Goal: Transaction & Acquisition: Purchase product/service

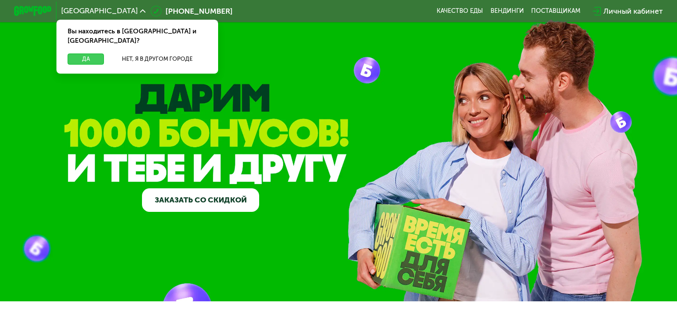
click at [87, 53] on button "Да" at bounding box center [86, 58] width 36 height 11
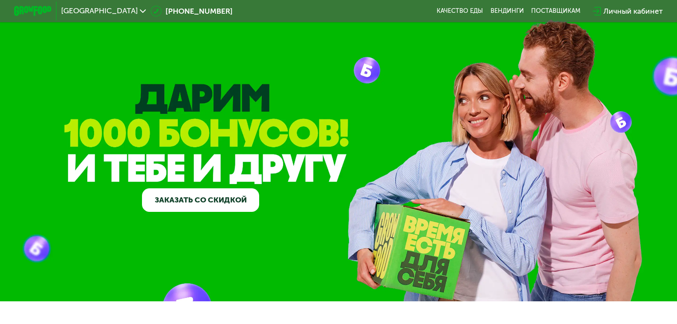
click at [222, 198] on link "Заказать со скидкой" at bounding box center [200, 200] width 117 height 24
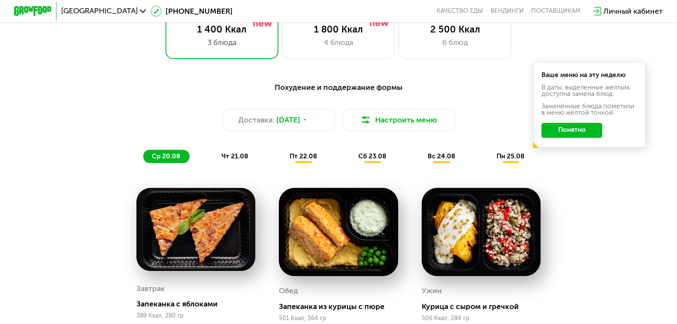
scroll to position [672, 0]
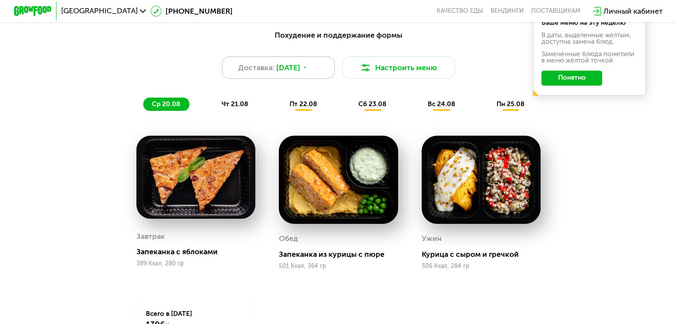
click at [308, 70] on icon at bounding box center [305, 68] width 6 height 6
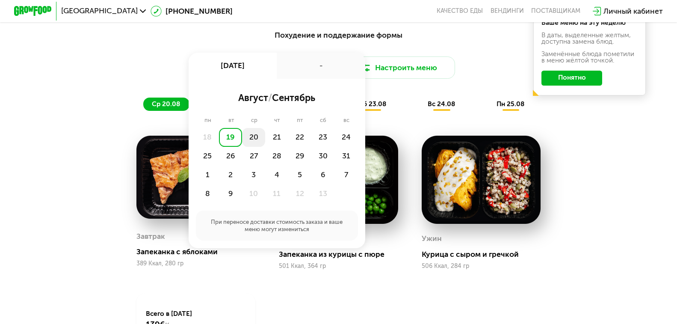
click at [265, 146] on div "20" at bounding box center [276, 137] width 23 height 19
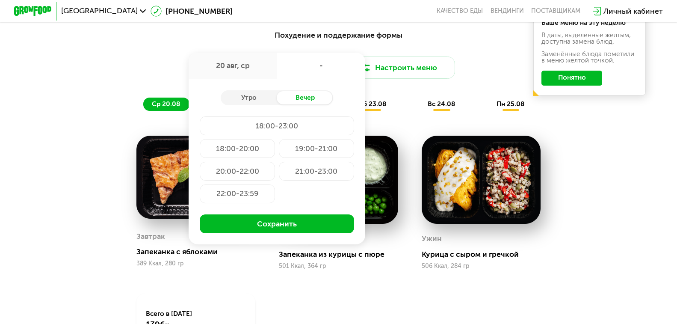
click at [573, 83] on button "Понятно" at bounding box center [572, 78] width 61 height 15
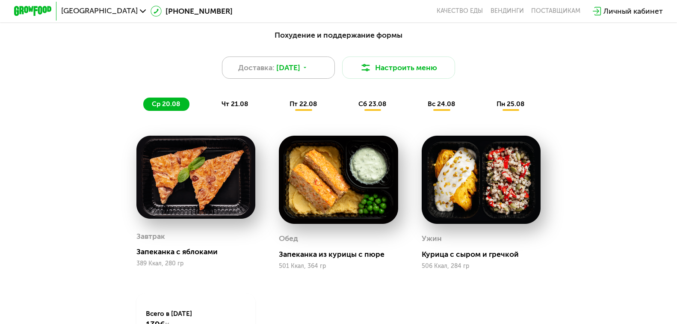
click at [310, 77] on div "Доставка: 19 авг, вт" at bounding box center [278, 67] width 113 height 23
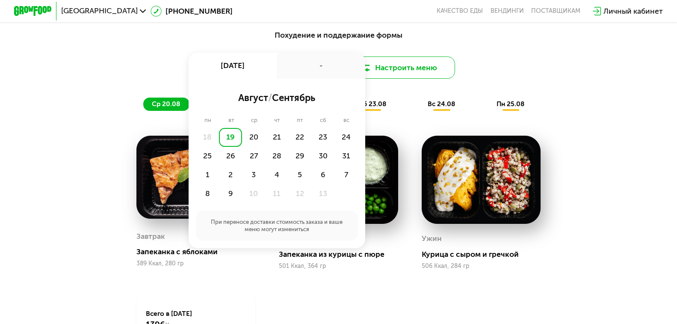
click at [376, 74] on button "Настроить меню" at bounding box center [398, 67] width 113 height 23
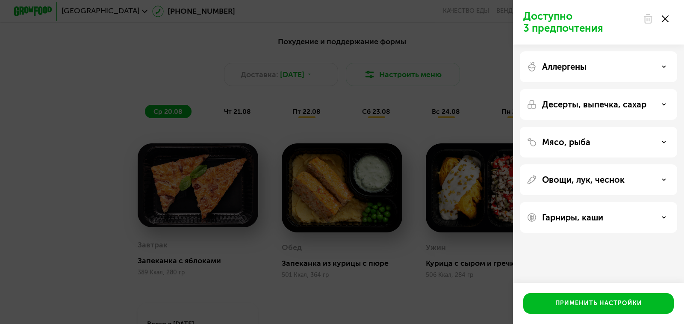
click at [670, 18] on div at bounding box center [656, 18] width 36 height 17
click at [666, 16] on icon at bounding box center [665, 18] width 7 height 7
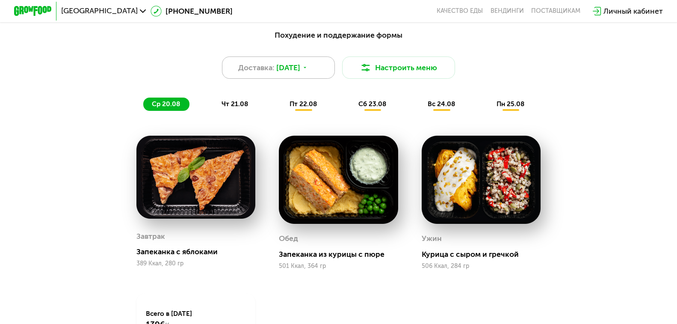
click at [319, 77] on div "Доставка: 19 авг, вт" at bounding box center [278, 67] width 113 height 23
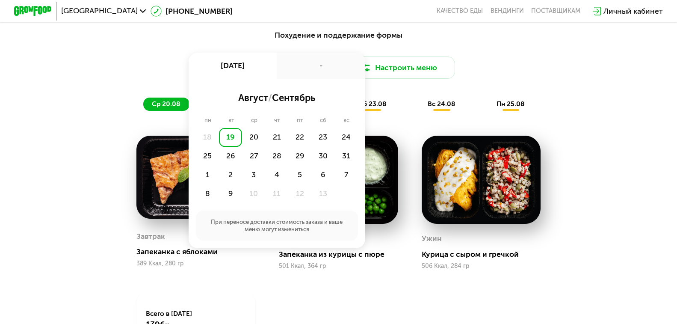
click at [235, 144] on div "19" at bounding box center [230, 137] width 23 height 19
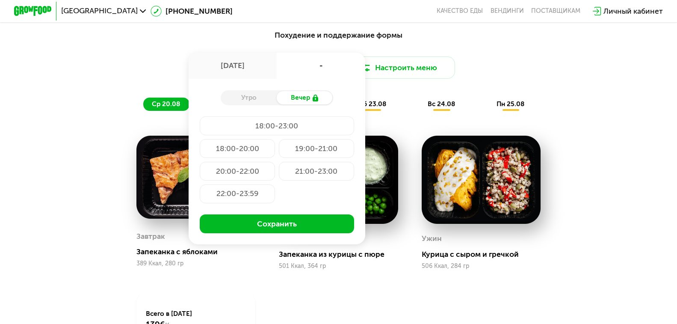
click at [275, 162] on div "19:00-21:00" at bounding box center [237, 171] width 75 height 19
click at [293, 233] on button "Сохранить" at bounding box center [277, 223] width 154 height 19
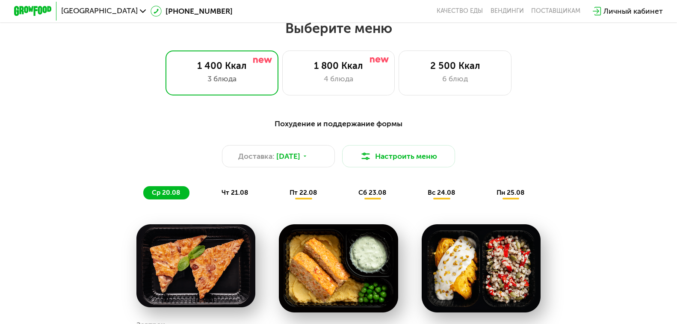
scroll to position [586, 0]
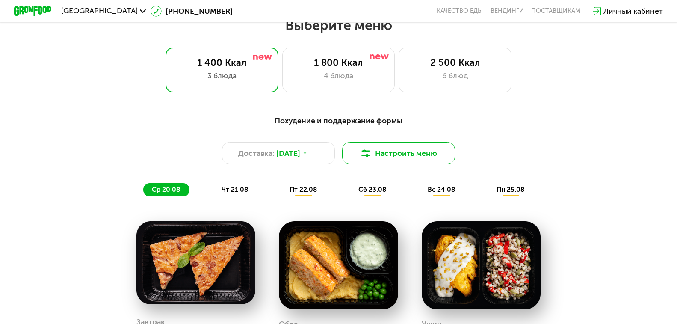
click at [371, 159] on img at bounding box center [365, 153] width 11 height 11
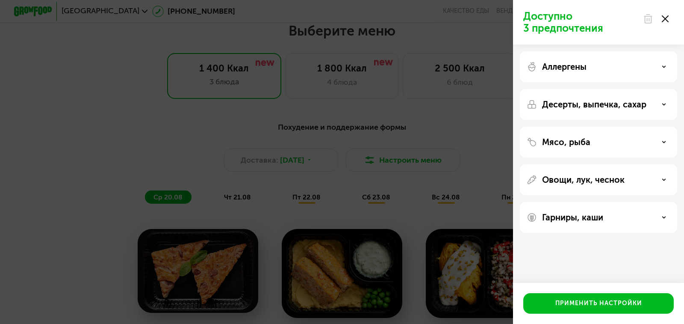
click at [667, 20] on use at bounding box center [665, 18] width 7 height 7
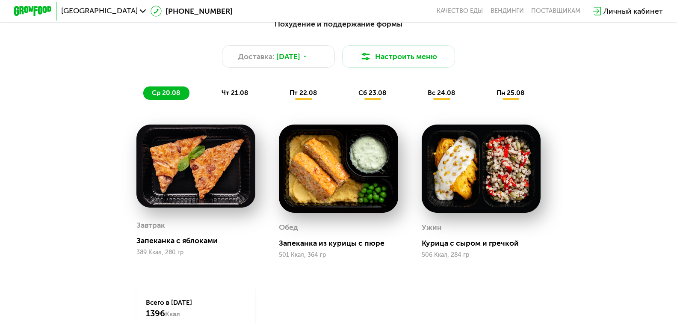
scroll to position [684, 0]
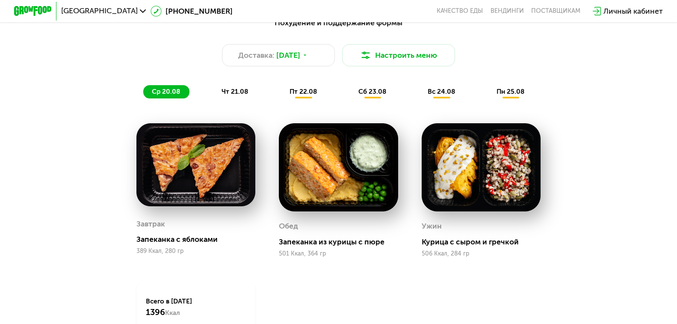
click at [227, 95] on span "чт 21.08" at bounding box center [235, 92] width 27 height 8
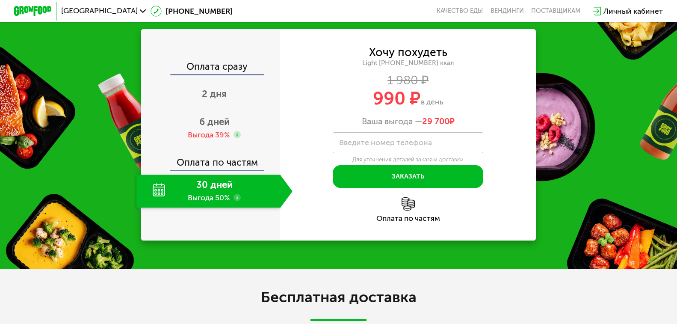
scroll to position [1112, 0]
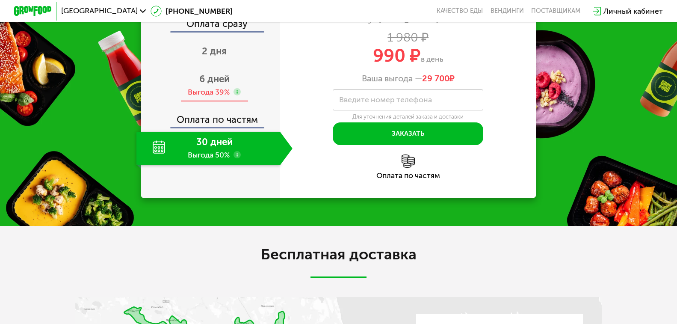
click at [206, 97] on div "Выгода 39%" at bounding box center [209, 92] width 42 height 10
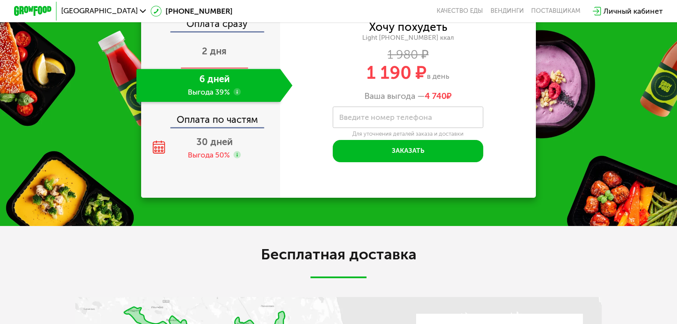
click at [207, 57] on span "2 дня" at bounding box center [214, 51] width 25 height 12
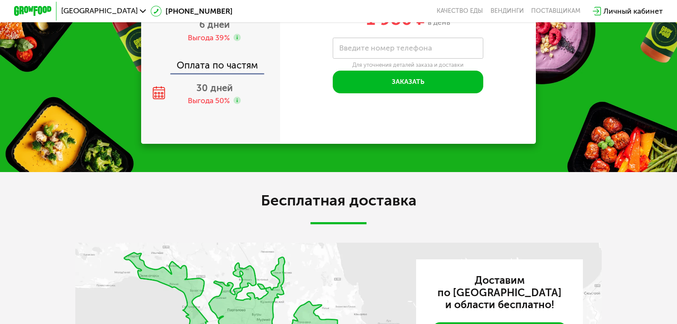
scroll to position [1240, 0]
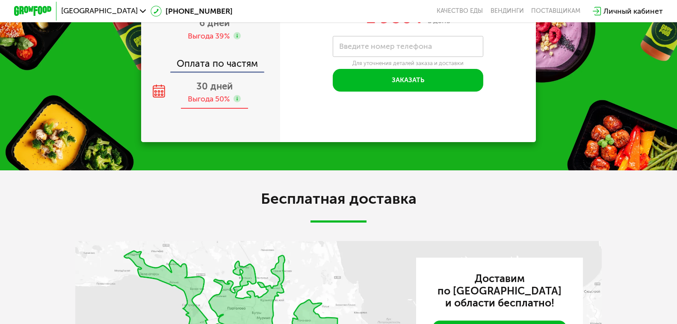
click at [208, 92] on div "30 дней" at bounding box center [214, 86] width 36 height 11
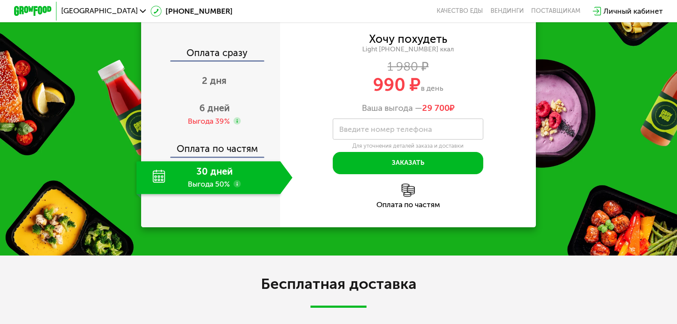
scroll to position [1155, 0]
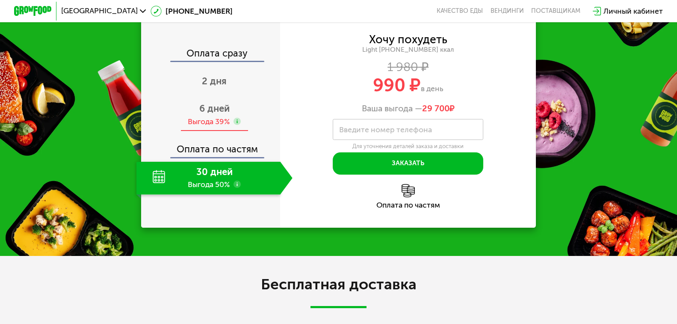
click at [217, 127] on div "Выгода 39%" at bounding box center [209, 121] width 42 height 10
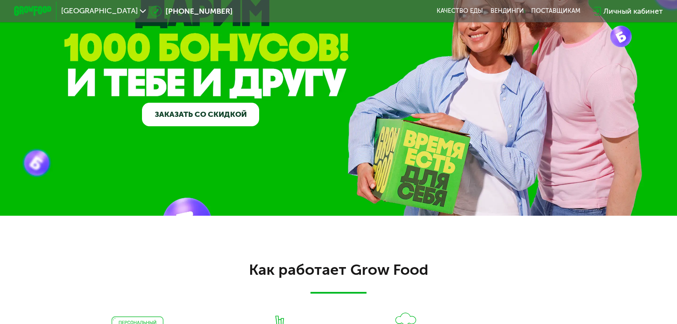
scroll to position [0, 0]
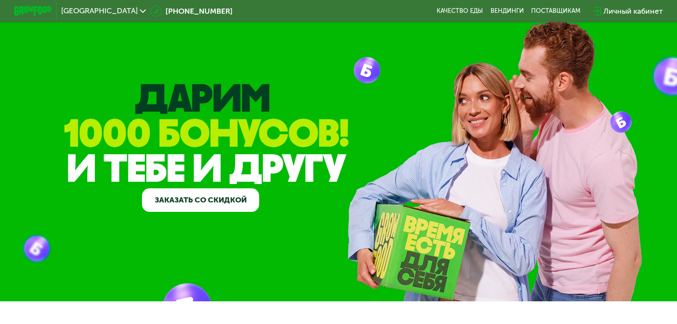
click at [211, 198] on link "Заказать со скидкой" at bounding box center [200, 200] width 117 height 24
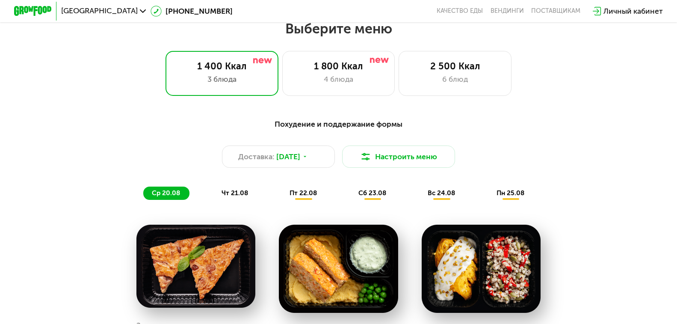
scroll to position [586, 0]
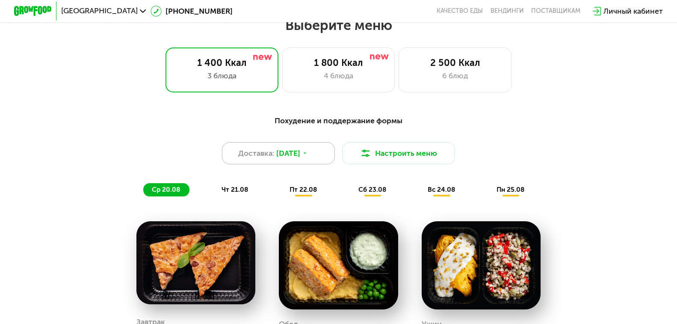
click at [300, 159] on span "[DATE]" at bounding box center [288, 153] width 24 height 11
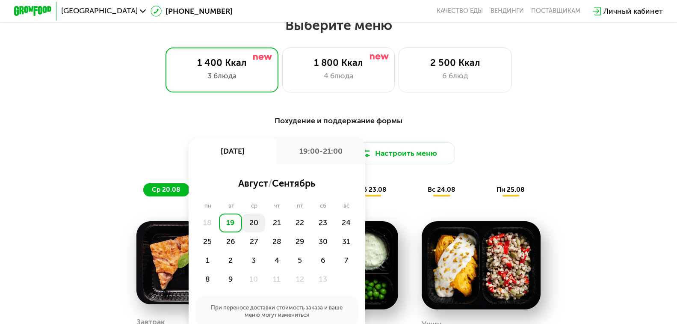
click at [265, 229] on div "20" at bounding box center [276, 222] width 23 height 19
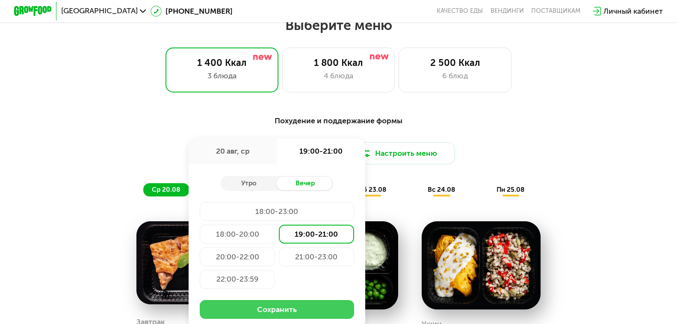
click at [303, 319] on button "Сохранить" at bounding box center [277, 309] width 154 height 19
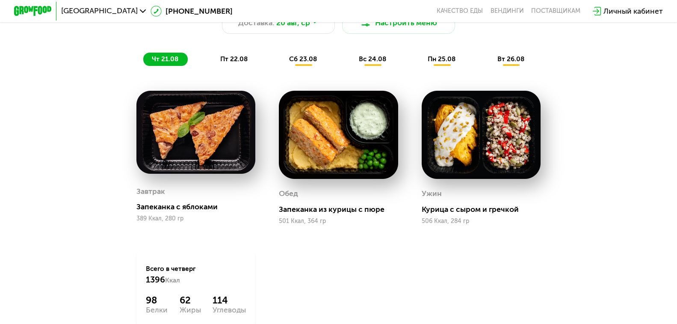
scroll to position [715, 0]
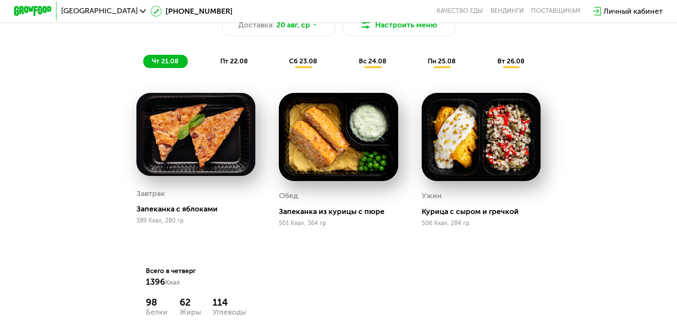
click at [244, 65] on span "пт 22.08" at bounding box center [233, 61] width 27 height 8
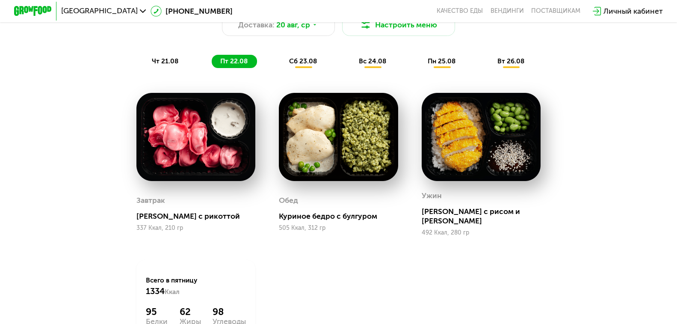
click at [350, 68] on div "сб 23.08" at bounding box center [372, 61] width 45 height 13
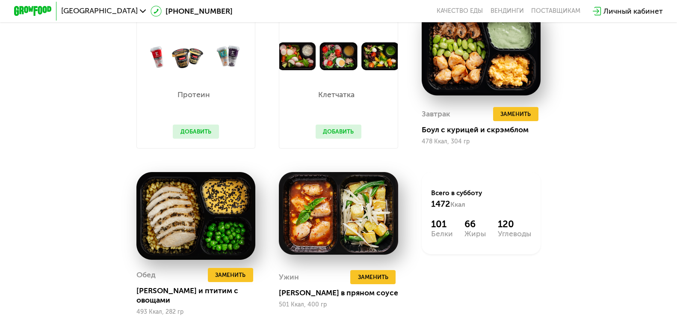
scroll to position [843, 0]
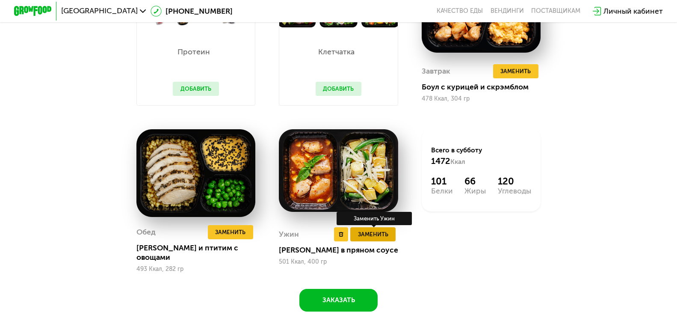
click at [393, 238] on button "Заменить" at bounding box center [372, 234] width 45 height 14
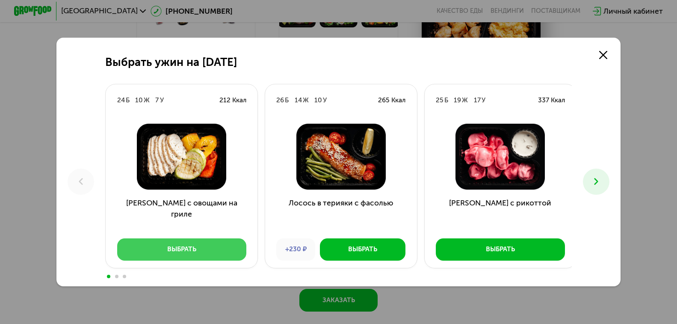
click at [219, 255] on button "Выбрать" at bounding box center [181, 249] width 129 height 23
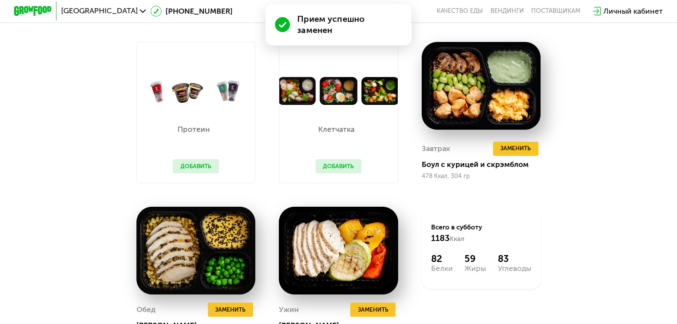
scroll to position [781, 0]
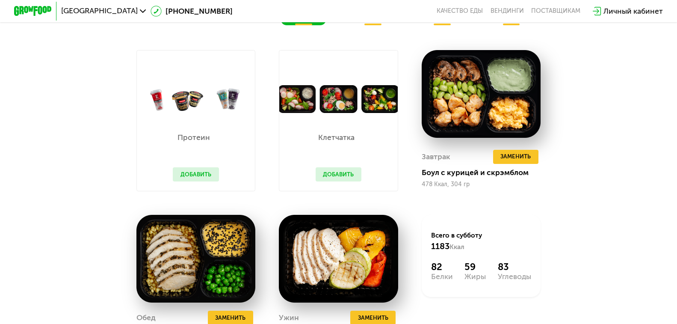
click at [338, 181] on button "Добавить" at bounding box center [339, 174] width 46 height 14
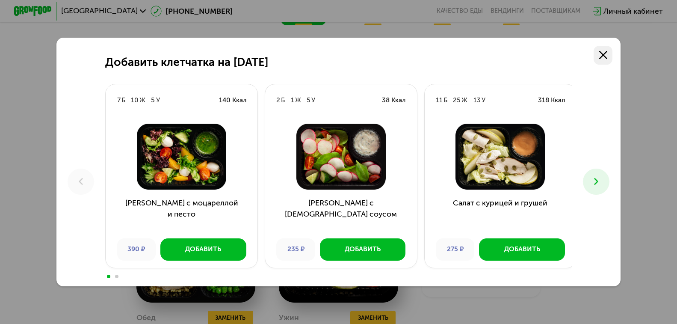
click at [596, 53] on link at bounding box center [603, 55] width 19 height 19
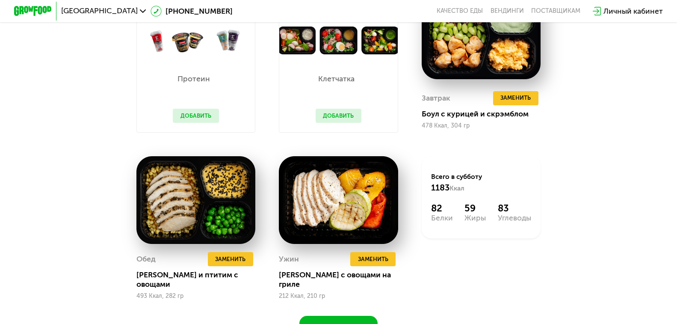
scroll to position [952, 0]
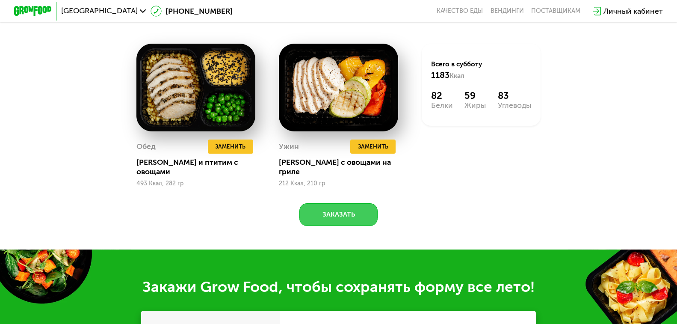
click at [320, 226] on button "Заказать" at bounding box center [338, 214] width 79 height 23
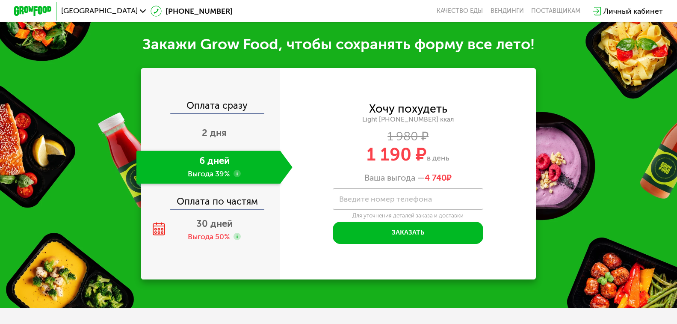
scroll to position [1204, 0]
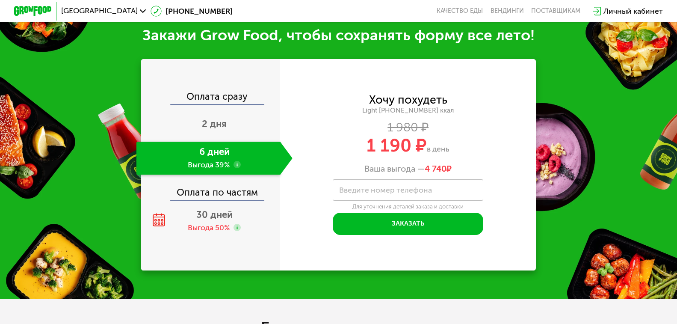
click at [210, 193] on div "Оплата по частям" at bounding box center [211, 189] width 138 height 22
click at [216, 225] on div "30 дней Выгода 50%" at bounding box center [214, 220] width 156 height 33
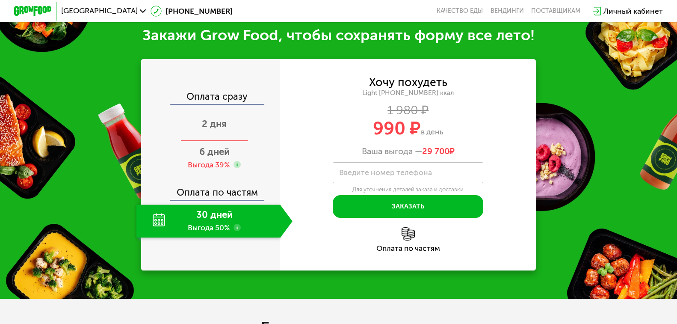
click at [210, 122] on span "2 дня" at bounding box center [214, 124] width 25 height 12
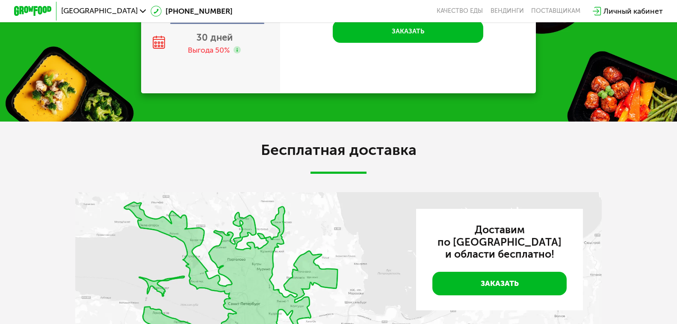
scroll to position [1083, 0]
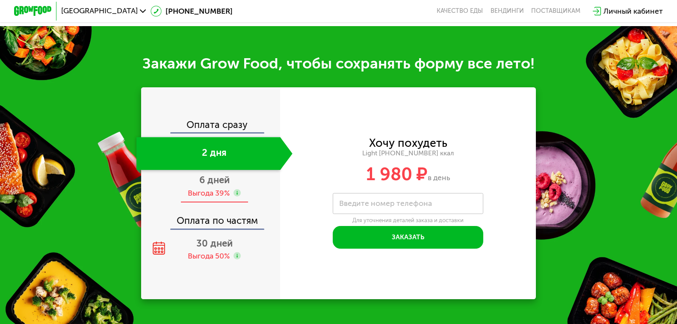
click at [218, 198] on div "Выгода 39%" at bounding box center [209, 193] width 42 height 10
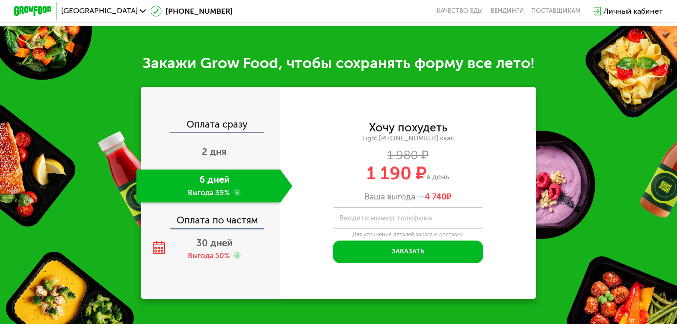
scroll to position [1150, 0]
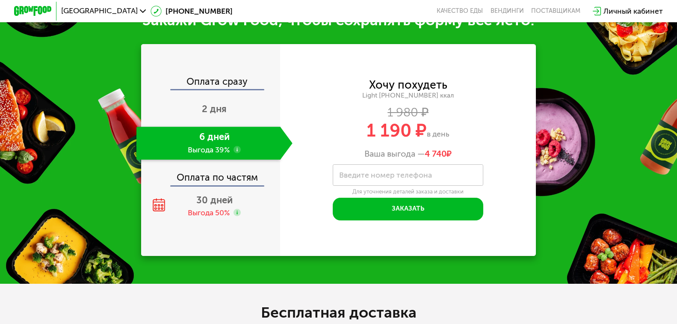
click at [225, 206] on span "30 дней" at bounding box center [214, 200] width 36 height 12
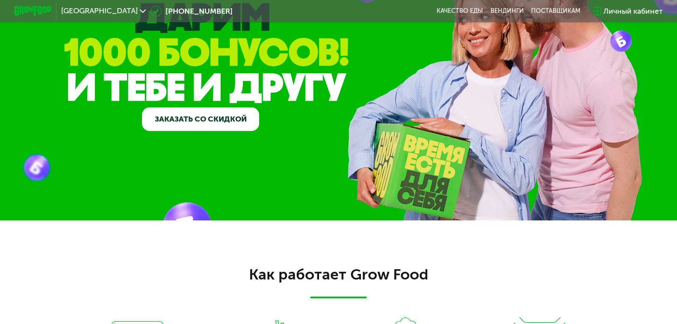
scroll to position [0, 0]
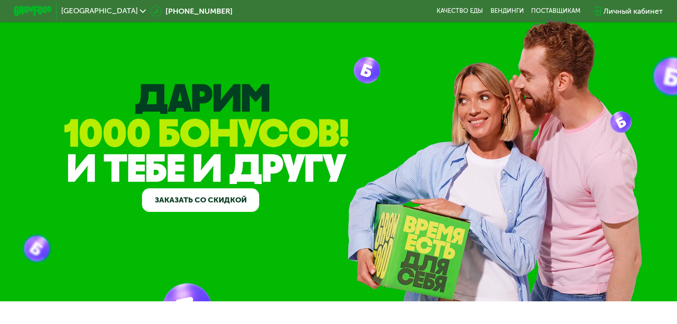
click at [15, 18] on div at bounding box center [32, 11] width 47 height 19
click at [39, 9] on img at bounding box center [32, 11] width 37 height 10
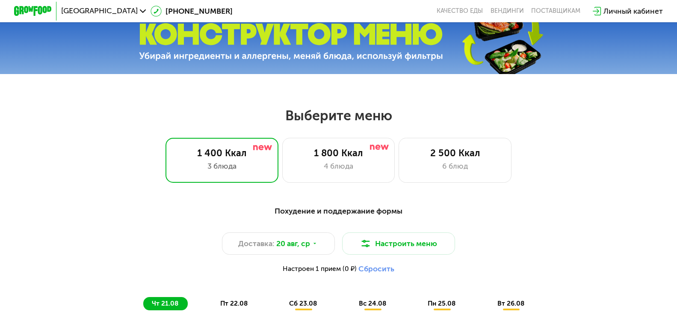
scroll to position [599, 0]
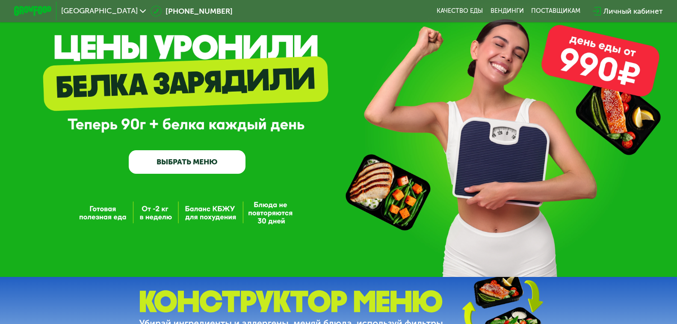
click at [206, 162] on link "ВЫБРАТЬ МЕНЮ" at bounding box center [187, 162] width 117 height 24
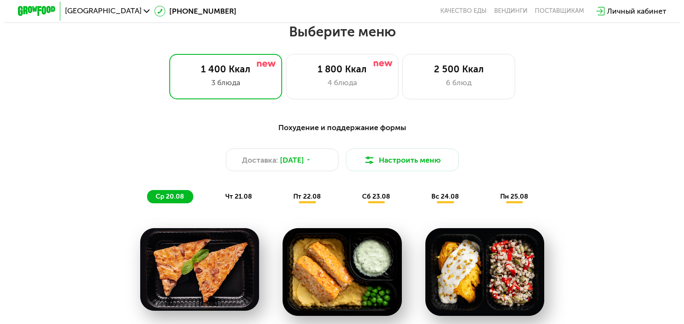
scroll to position [398, 0]
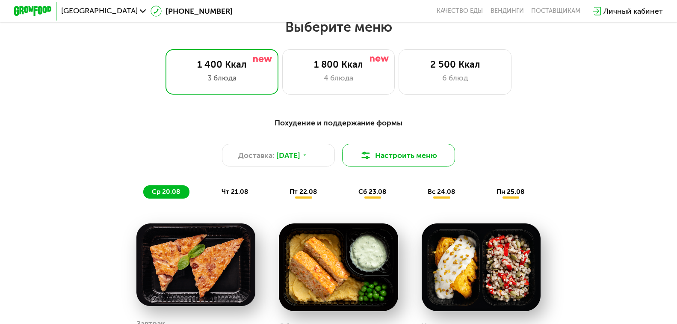
click at [402, 166] on button "Настроить меню" at bounding box center [398, 155] width 113 height 23
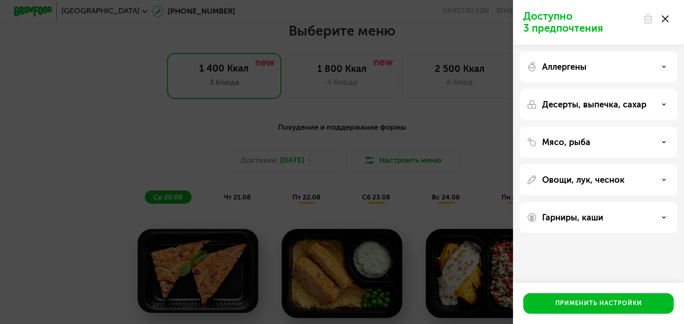
click at [635, 127] on div "Десерты, выпечка, сахар" at bounding box center [598, 142] width 157 height 31
click at [651, 164] on div "Мясо, рыба" at bounding box center [598, 179] width 157 height 31
click at [649, 164] on div "Мясо, рыба" at bounding box center [598, 179] width 157 height 31
click at [666, 143] on icon at bounding box center [664, 142] width 4 height 4
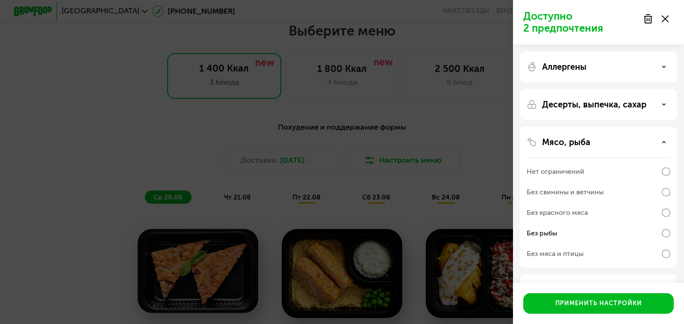
click at [635, 101] on p "Десерты, выпечка, сахар" at bounding box center [594, 104] width 104 height 10
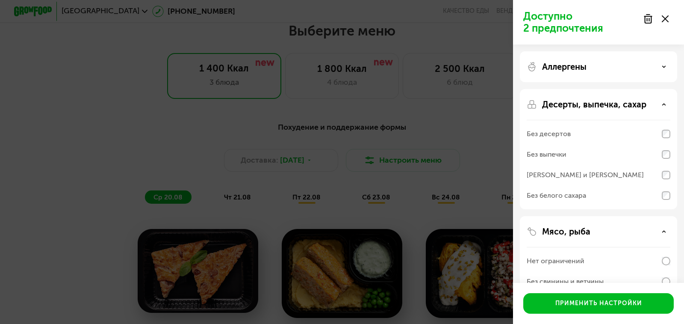
click at [669, 65] on div "Аллергены" at bounding box center [599, 67] width 144 height 10
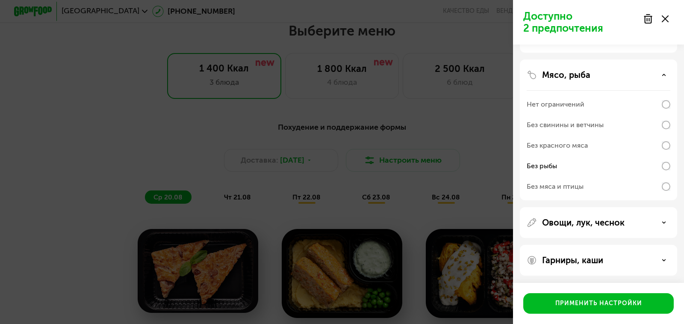
scroll to position [288, 0]
click at [659, 224] on div "Овощи, лук, чеснок" at bounding box center [599, 221] width 144 height 10
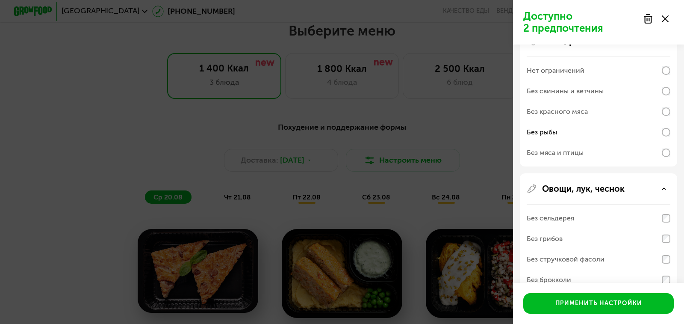
scroll to position [374, 0]
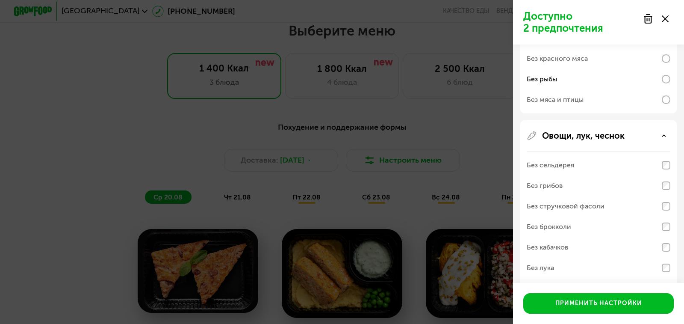
click at [669, 160] on div "Без сельдерея" at bounding box center [599, 165] width 144 height 21
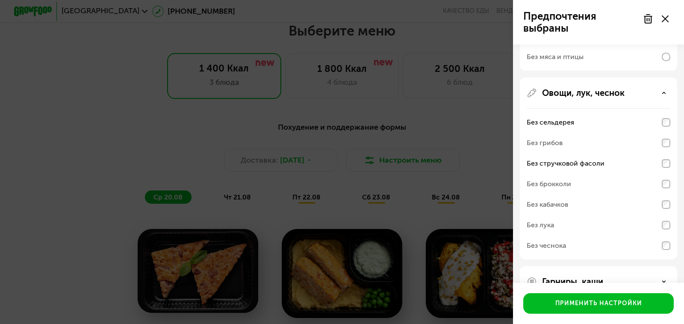
scroll to position [439, 0]
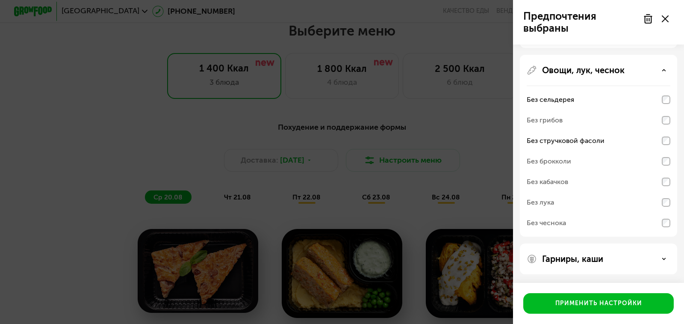
click at [668, 262] on div "Гарниры, каши" at bounding box center [599, 259] width 144 height 10
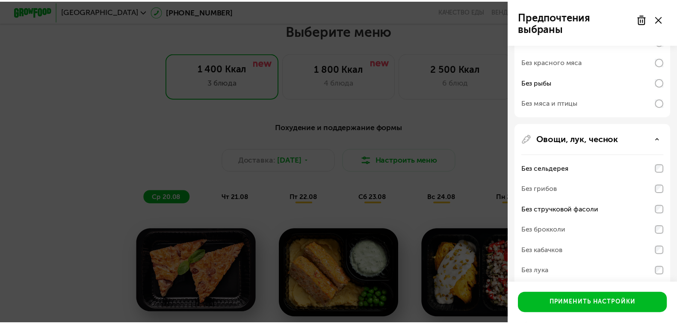
scroll to position [293, 0]
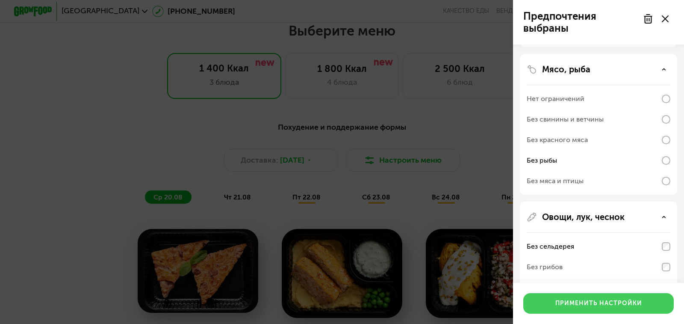
click at [636, 299] on div "Применить настройки" at bounding box center [599, 303] width 87 height 9
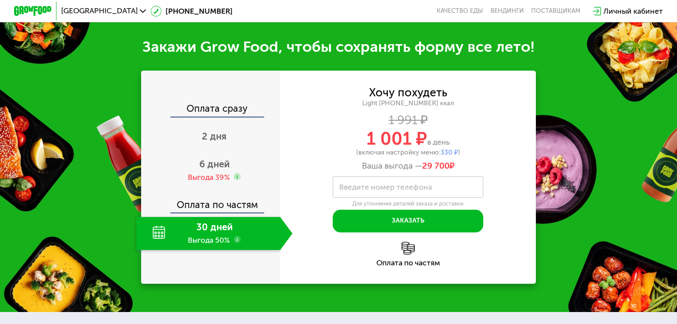
scroll to position [954, 0]
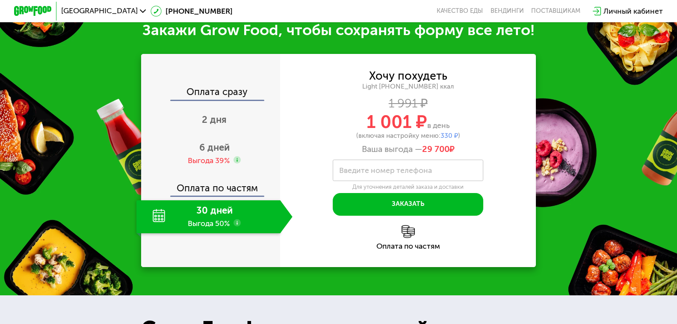
click at [408, 238] on img at bounding box center [408, 231] width 13 height 13
click at [236, 227] on use at bounding box center [238, 223] width 8 height 8
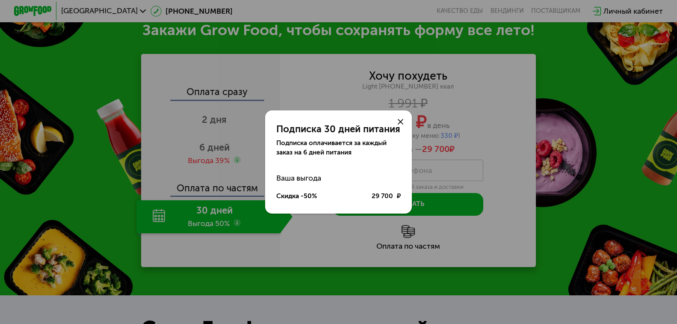
click at [403, 121] on icon at bounding box center [401, 122] width 6 height 6
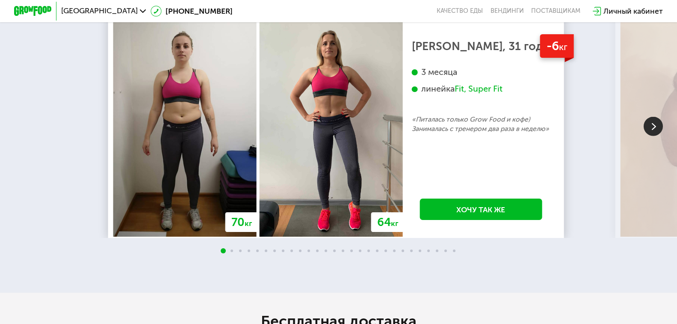
scroll to position [1639, 0]
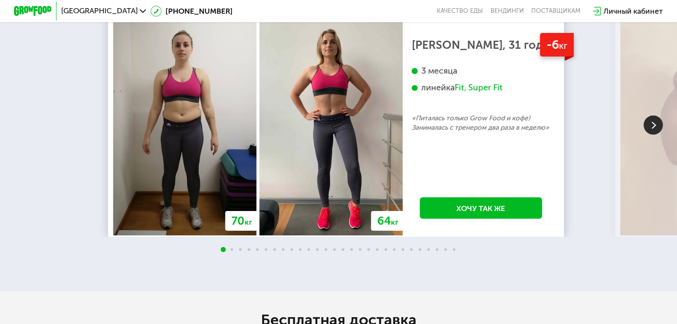
click at [652, 133] on img at bounding box center [653, 124] width 19 height 19
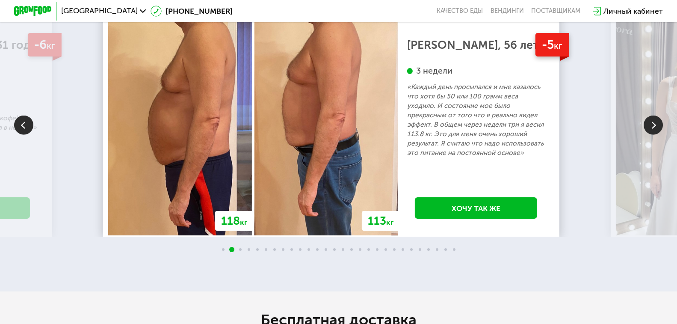
click at [652, 133] on img at bounding box center [653, 124] width 19 height 19
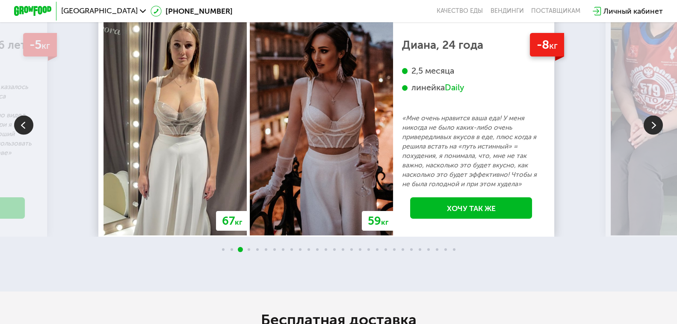
click at [652, 133] on img at bounding box center [653, 124] width 19 height 19
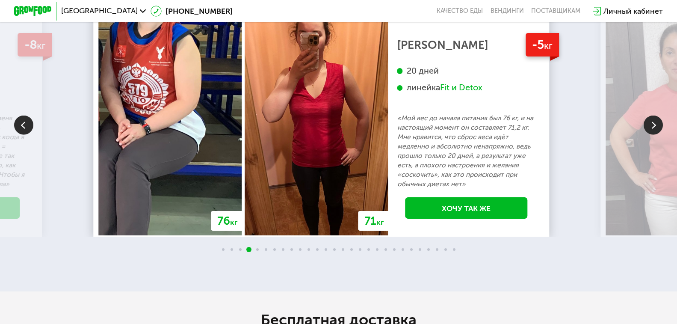
click at [652, 133] on img at bounding box center [653, 124] width 19 height 19
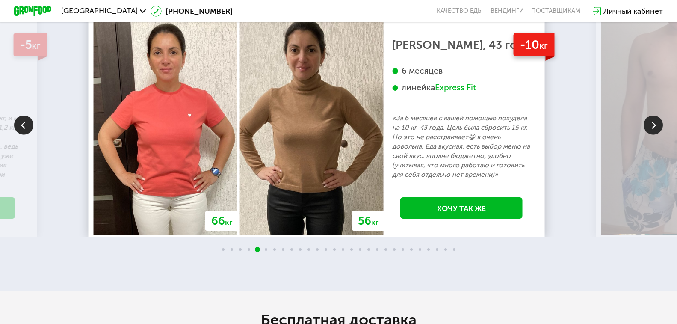
click at [652, 133] on img at bounding box center [653, 124] width 19 height 19
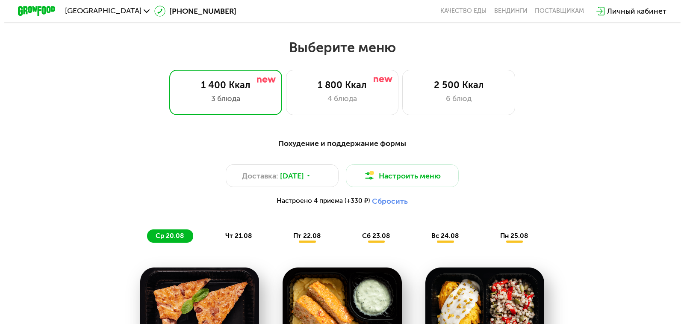
scroll to position [441, 0]
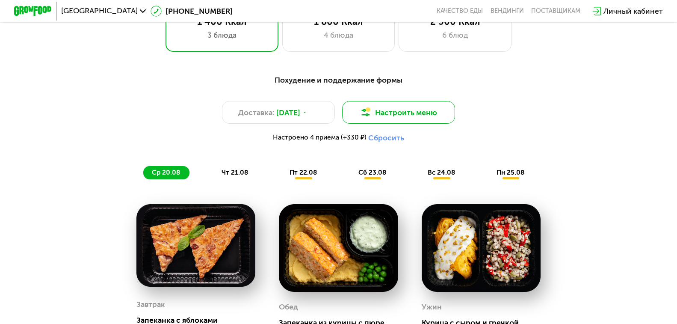
click at [414, 116] on button "Настроить меню" at bounding box center [398, 112] width 113 height 23
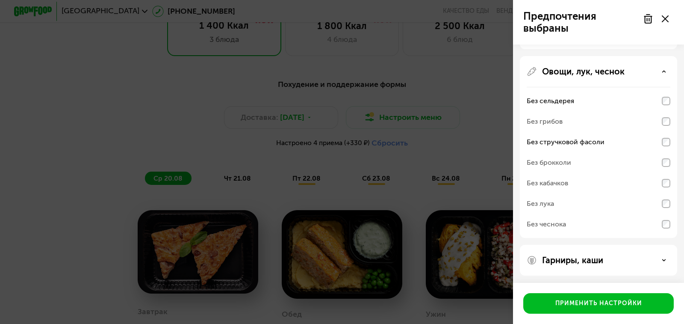
scroll to position [219, 0]
click at [659, 255] on div "Гарниры, каши" at bounding box center [599, 259] width 144 height 10
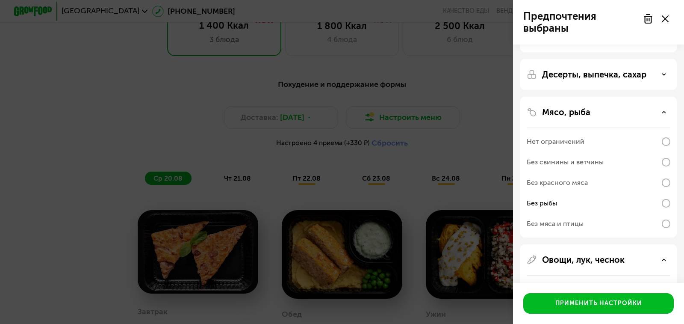
scroll to position [0, 0]
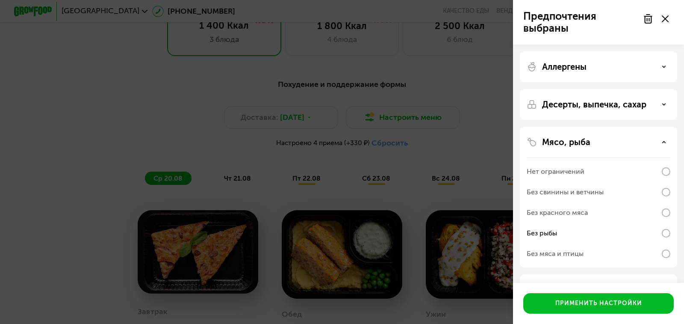
click at [665, 127] on div "Десерты, выпечка, сахар" at bounding box center [598, 197] width 157 height 141
click at [665, 101] on div "Десерты, выпечка, сахар" at bounding box center [599, 104] width 144 height 10
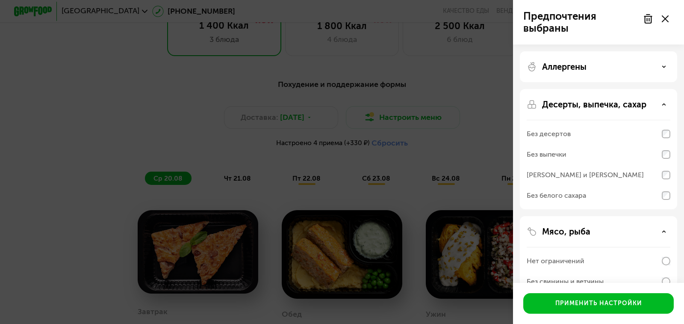
click at [665, 101] on div "Десерты, выпечка, сахар" at bounding box center [599, 104] width 144 height 10
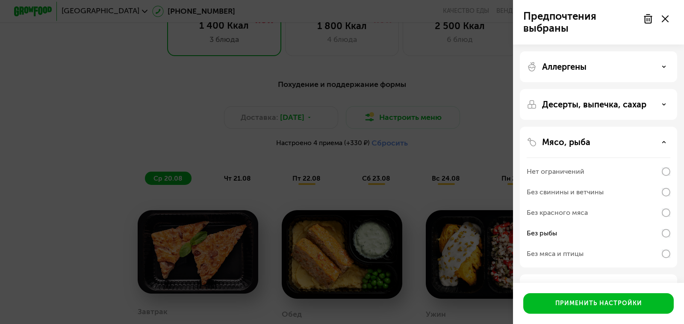
click at [665, 89] on div "Аллергены" at bounding box center [598, 104] width 157 height 31
click at [661, 67] on div "Аллергены" at bounding box center [599, 67] width 144 height 10
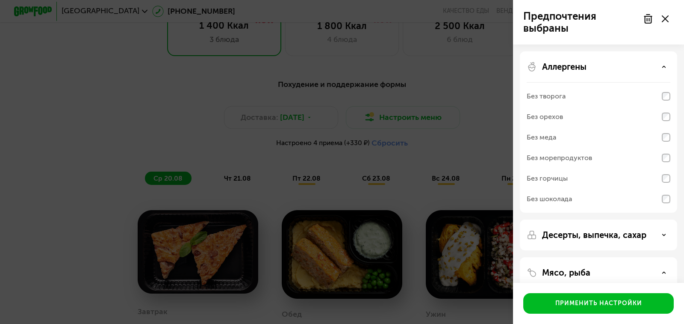
click at [661, 67] on div "Аллергены" at bounding box center [599, 67] width 144 height 10
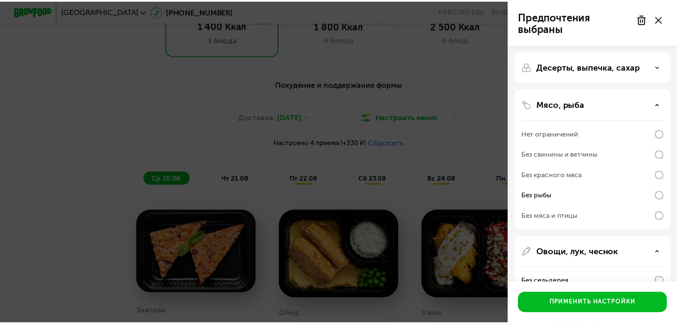
scroll to position [128, 0]
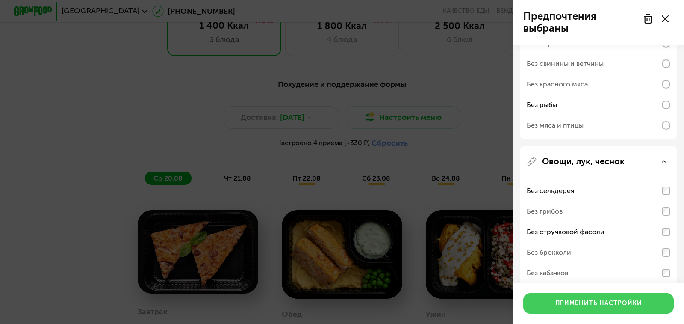
click at [595, 307] on div "Применить настройки" at bounding box center [599, 303] width 87 height 9
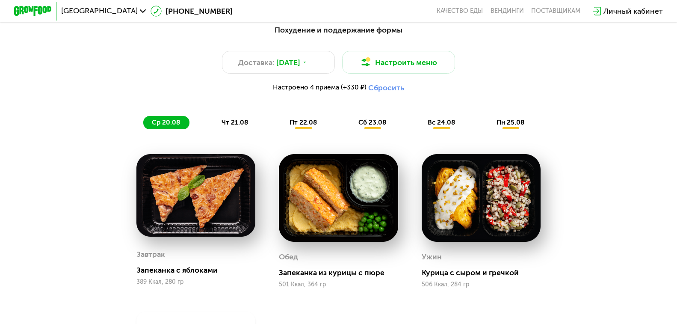
scroll to position [569, 0]
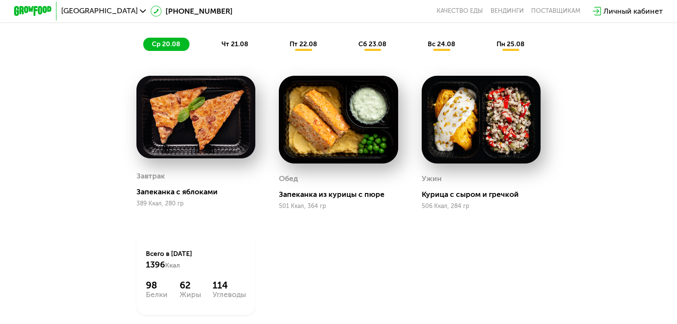
click at [243, 48] on span "чт 21.08" at bounding box center [235, 44] width 27 height 8
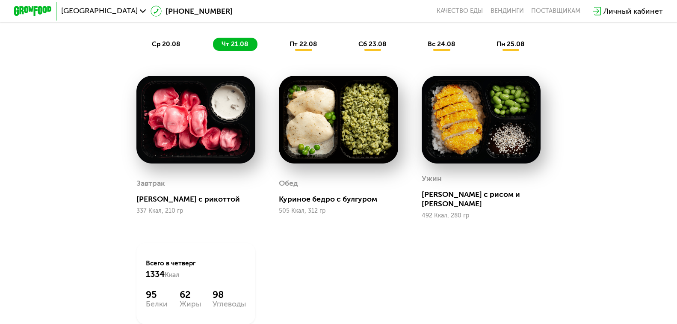
click at [304, 48] on span "пт 22.08" at bounding box center [303, 44] width 27 height 8
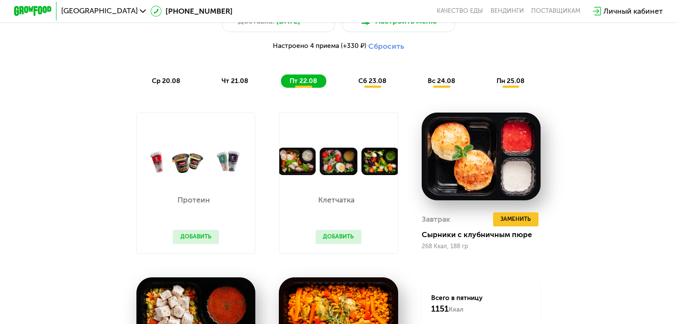
scroll to position [527, 0]
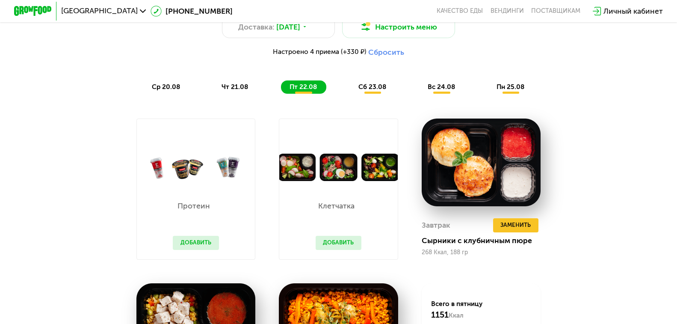
click at [369, 91] on span "сб 23.08" at bounding box center [372, 87] width 28 height 8
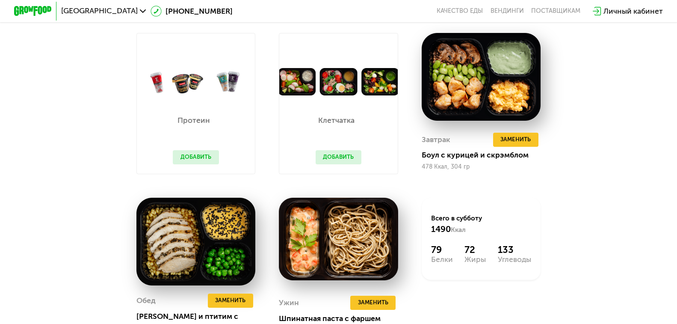
scroll to position [569, 0]
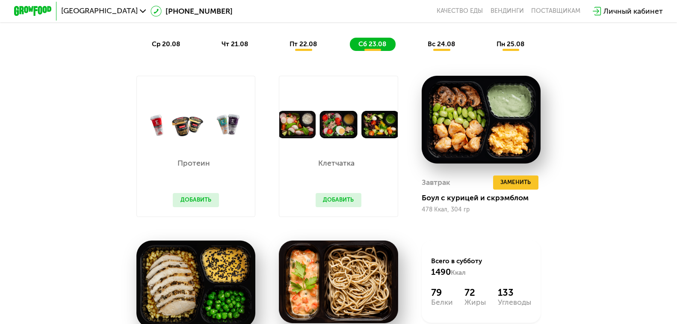
click at [436, 48] on span "вс 24.08" at bounding box center [441, 44] width 27 height 8
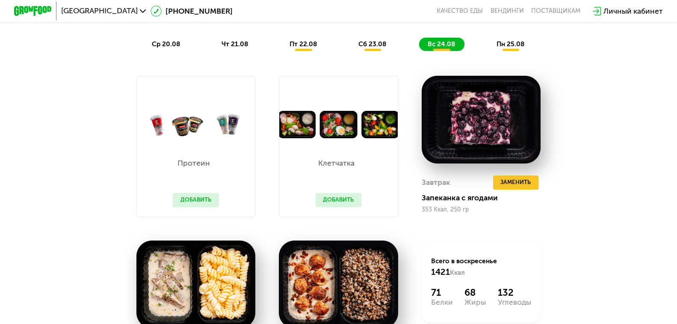
click at [503, 48] on span "пн 25.08" at bounding box center [511, 44] width 28 height 8
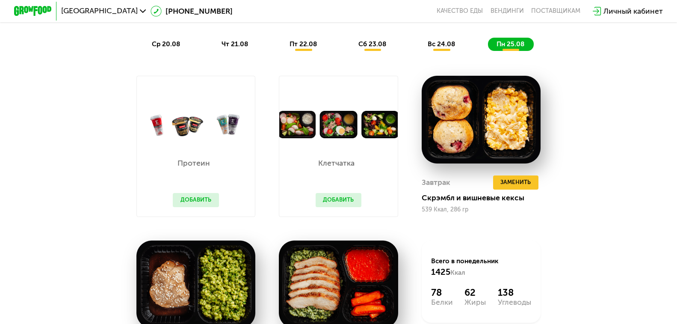
click at [169, 47] on span "ср 20.08" at bounding box center [166, 44] width 28 height 8
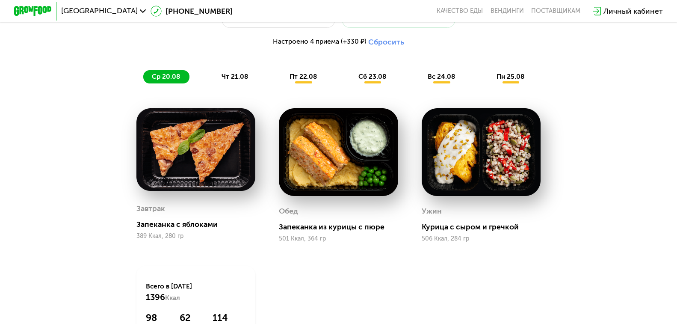
scroll to position [484, 0]
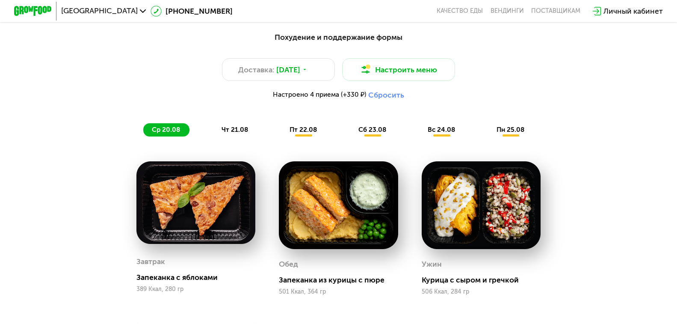
click at [238, 133] on span "чт 21.08" at bounding box center [235, 130] width 27 height 8
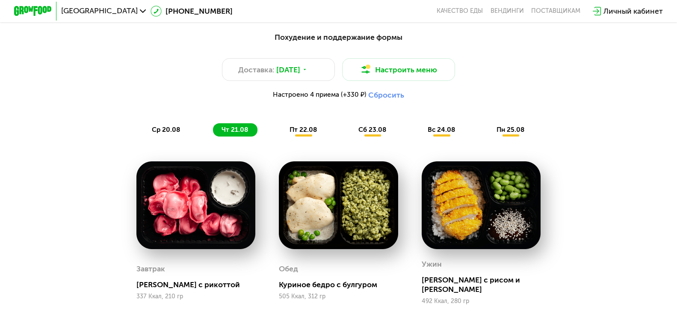
click at [306, 133] on span "пт 22.08" at bounding box center [303, 130] width 27 height 8
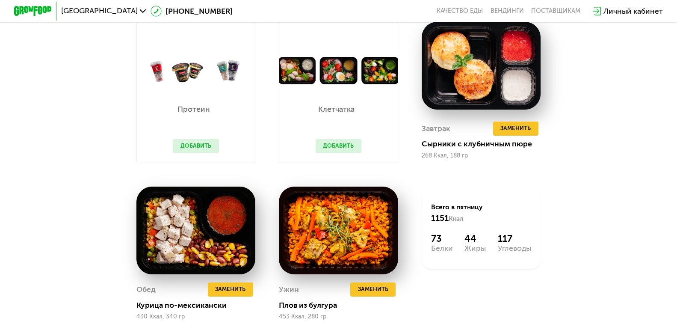
scroll to position [698, 0]
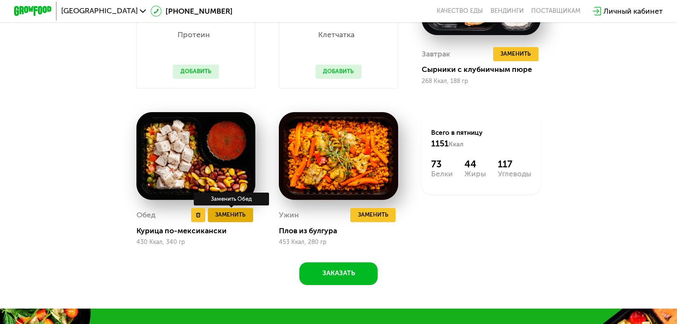
click at [222, 222] on button "Заменить" at bounding box center [230, 215] width 45 height 14
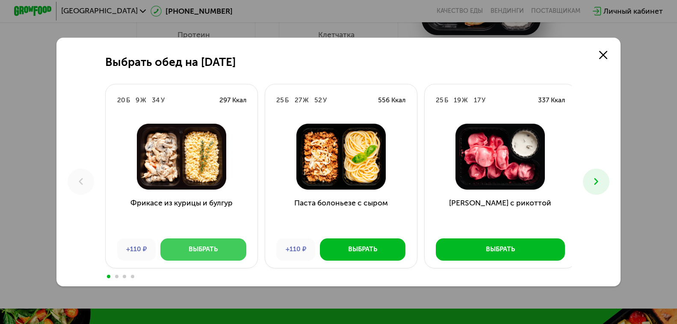
click at [210, 250] on div "Выбрать" at bounding box center [203, 249] width 29 height 9
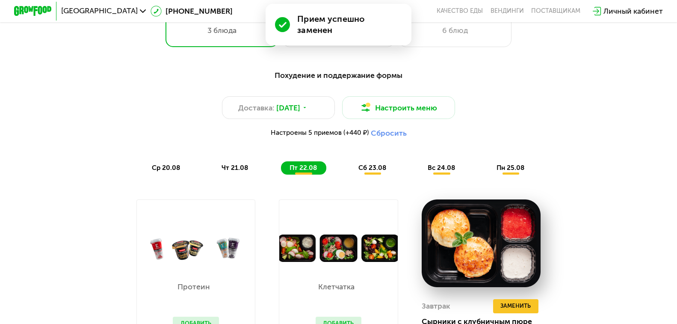
scroll to position [441, 0]
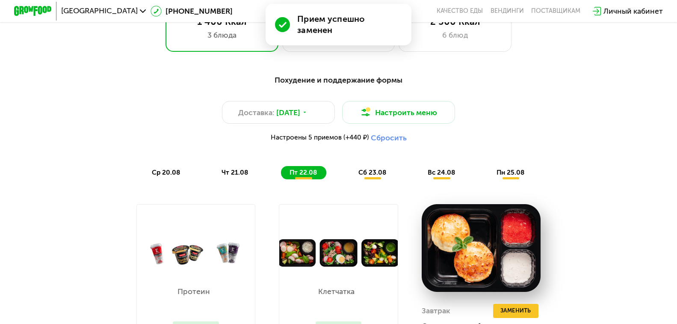
click at [374, 176] on span "сб 23.08" at bounding box center [372, 173] width 28 height 8
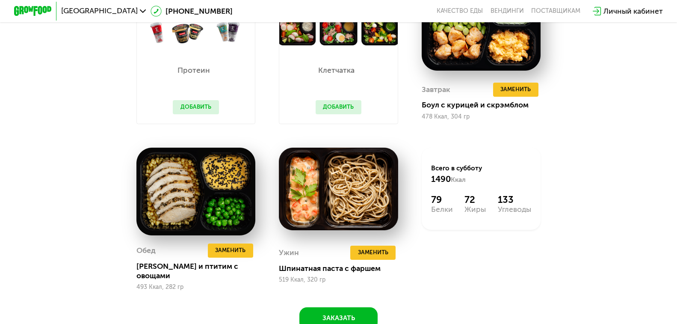
scroll to position [740, 0]
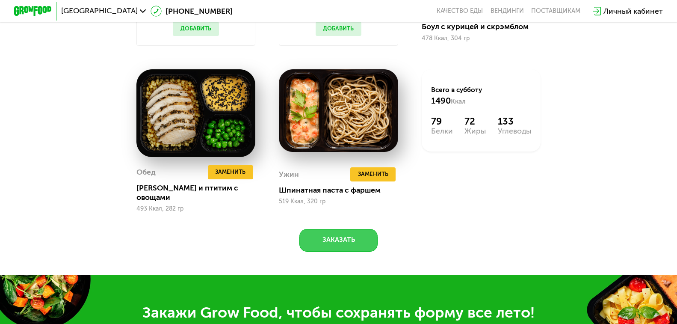
click at [355, 239] on button "Заказать" at bounding box center [338, 240] width 79 height 23
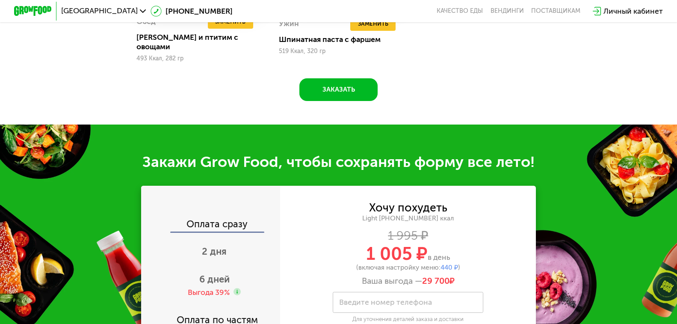
scroll to position [1204, 0]
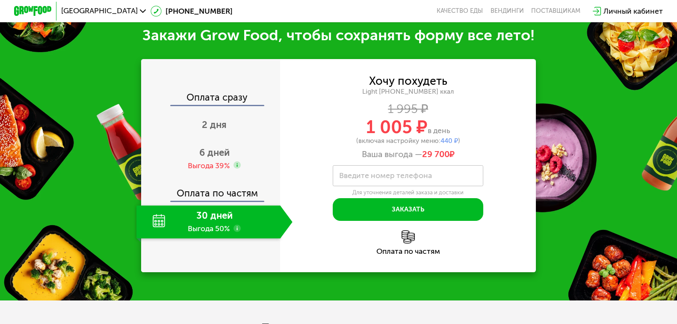
click at [403, 243] on img at bounding box center [408, 236] width 13 height 13
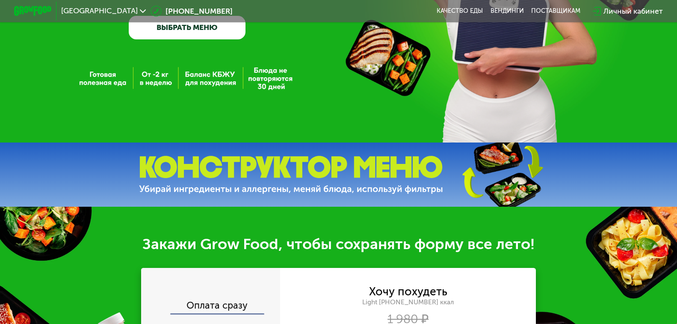
scroll to position [171, 0]
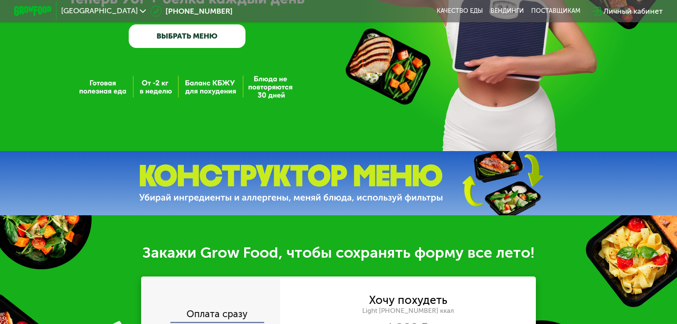
scroll to position [86, 0]
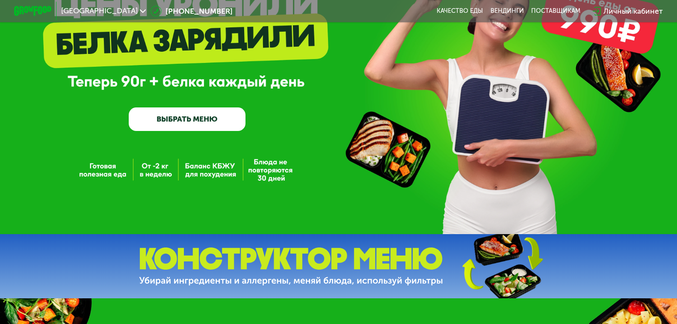
click at [201, 118] on link "ВЫБРАТЬ МЕНЮ" at bounding box center [187, 119] width 117 height 24
click at [190, 120] on link "ВЫБРАТЬ МЕНЮ" at bounding box center [187, 119] width 117 height 24
click at [186, 121] on link "ВЫБРАТЬ МЕНЮ" at bounding box center [187, 119] width 117 height 24
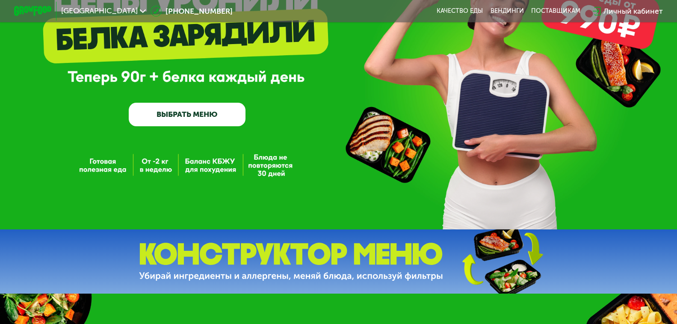
scroll to position [0, 0]
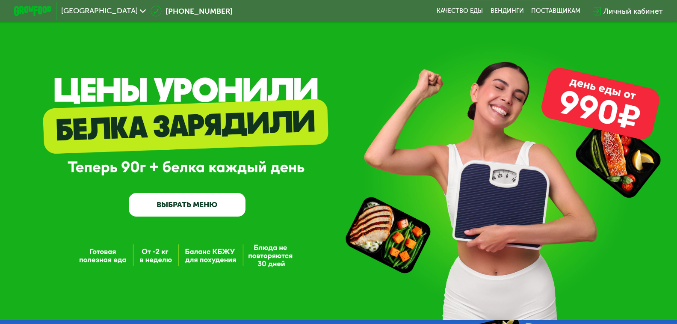
click at [184, 204] on link "ВЫБРАТЬ МЕНЮ" at bounding box center [187, 205] width 117 height 24
click at [173, 215] on link "ВЫБРАТЬ МЕНЮ" at bounding box center [187, 205] width 117 height 24
click at [468, 12] on link "Качество еды" at bounding box center [460, 11] width 46 height 8
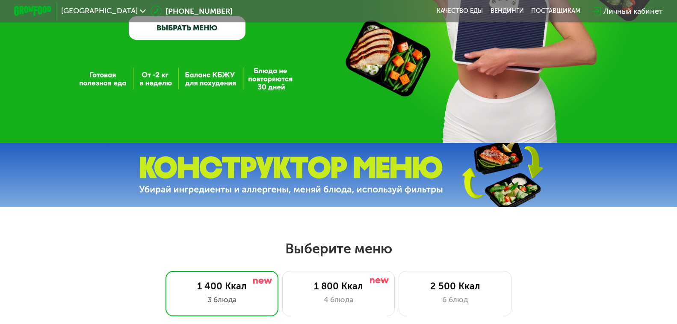
scroll to position [171, 0]
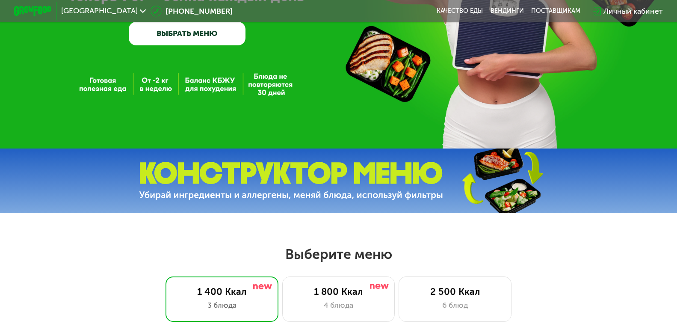
click at [190, 41] on link "ВЫБРАТЬ МЕНЮ" at bounding box center [187, 34] width 117 height 24
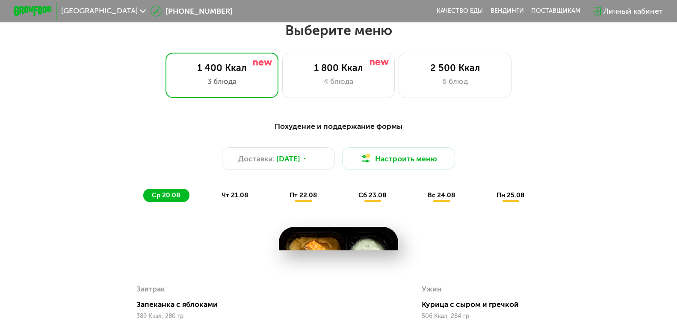
scroll to position [398, 0]
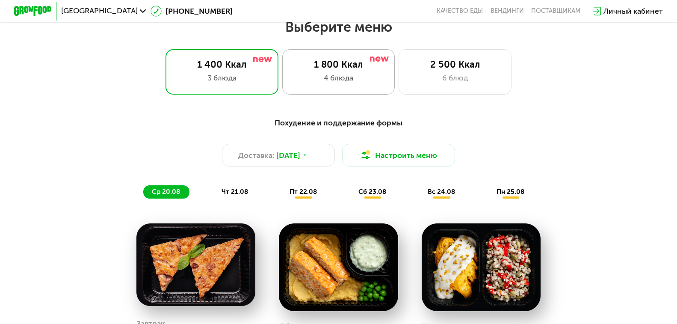
click at [336, 81] on div "4 блюда" at bounding box center [338, 77] width 93 height 11
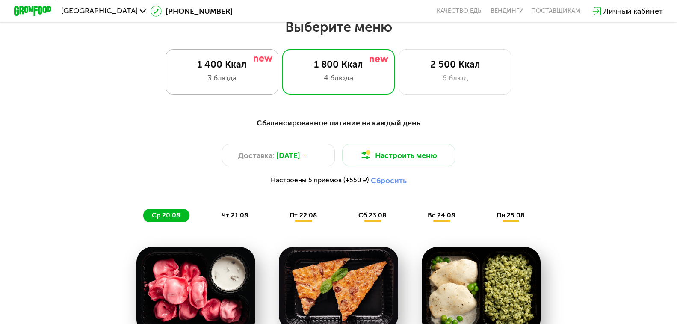
click at [241, 83] on div "3 блюда" at bounding box center [221, 77] width 93 height 11
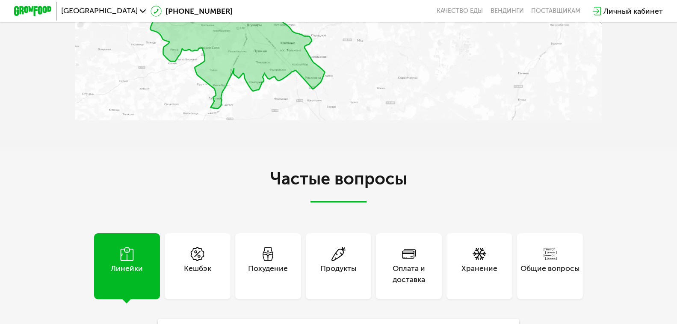
scroll to position [2024, 0]
